Goal: Transaction & Acquisition: Purchase product/service

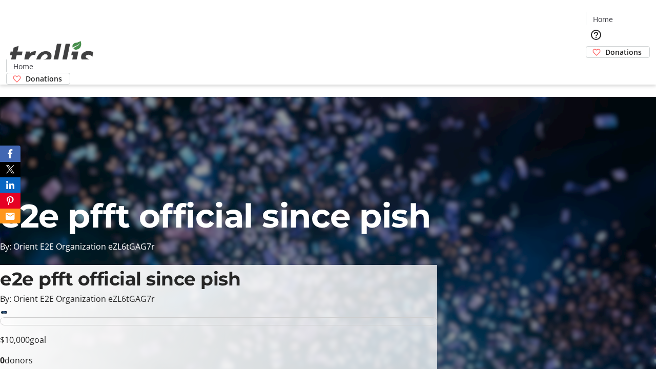
click at [605, 47] on span "Donations" at bounding box center [623, 52] width 36 height 11
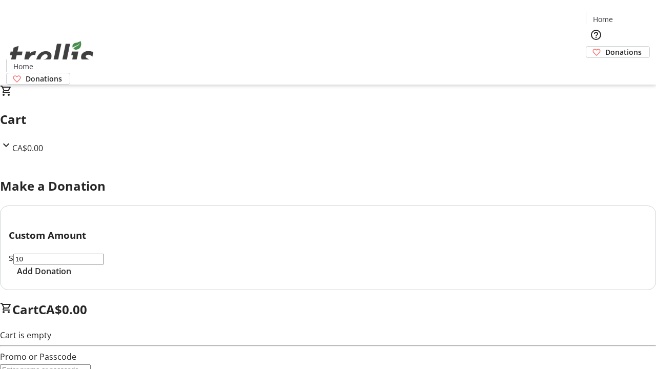
click at [71, 277] on span "Add Donation" at bounding box center [44, 271] width 54 height 12
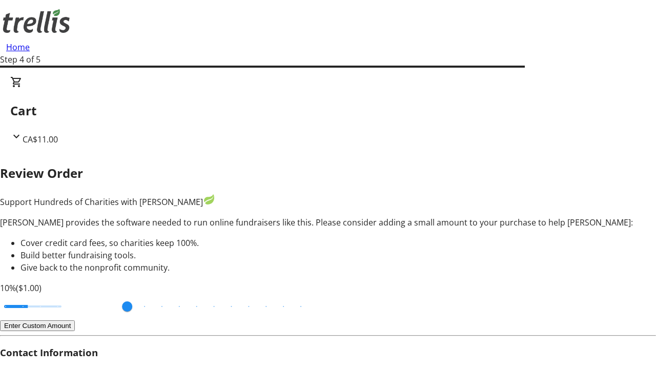
type input "20"
click at [72, 295] on input "Cover fees percentage" at bounding box center [32, 306] width 79 height 23
